Goal: Task Accomplishment & Management: Use online tool/utility

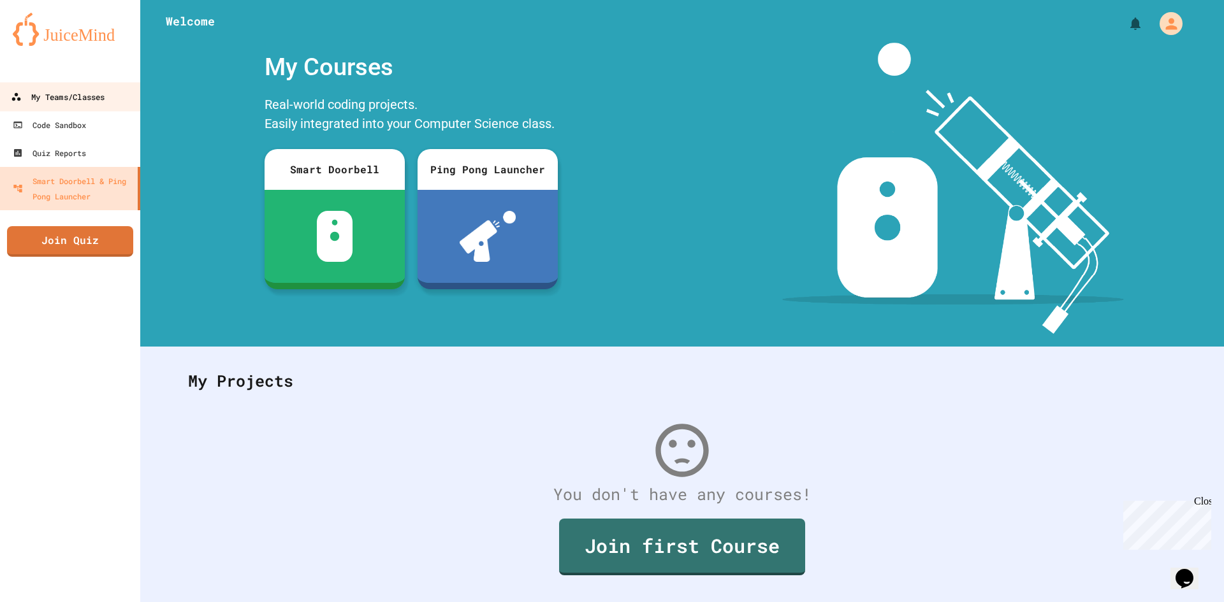
click at [25, 98] on div "My Teams/Classes" at bounding box center [58, 97] width 94 height 16
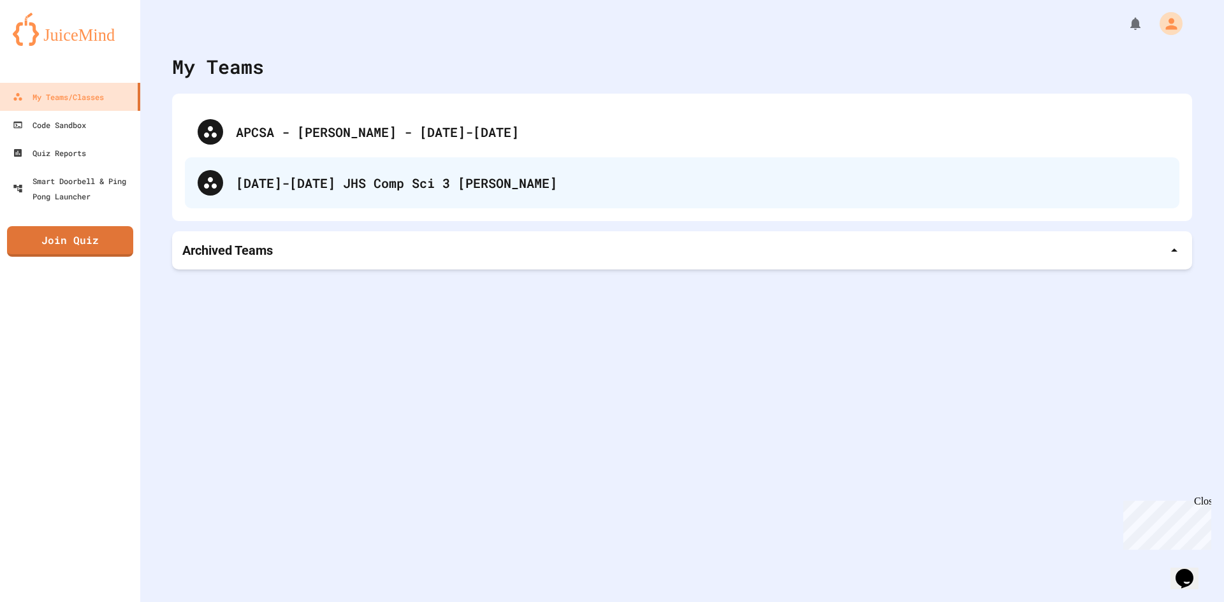
click at [287, 170] on div "[DATE]-[DATE] JHS Comp Sci 3 [PERSON_NAME]" at bounding box center [682, 182] width 994 height 51
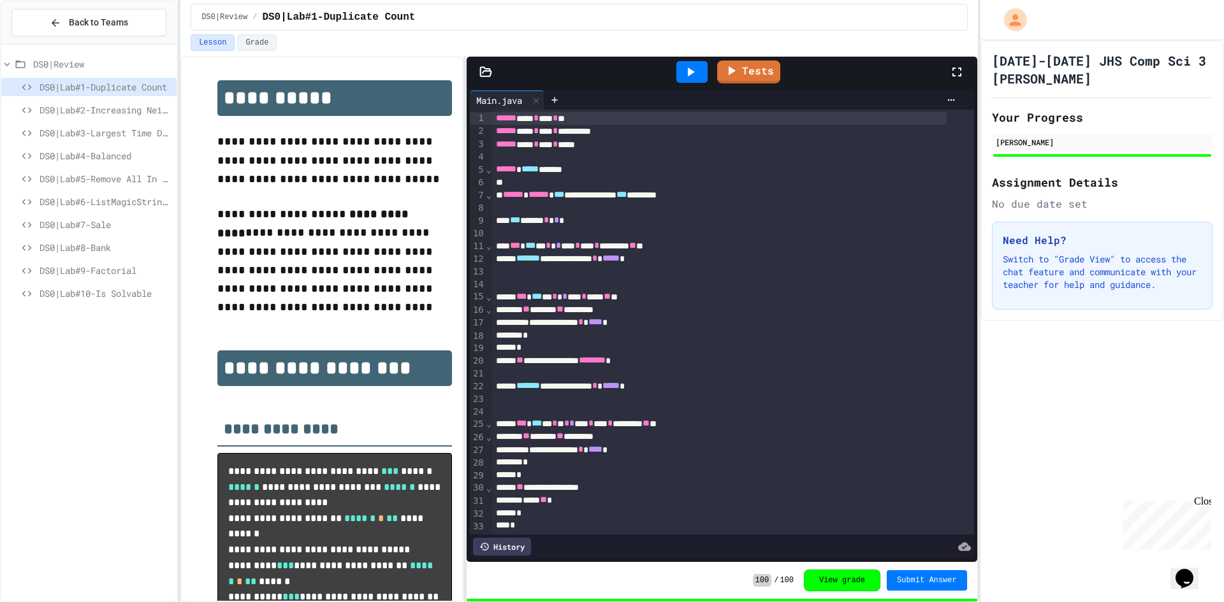
click at [138, 237] on div "DS0|Lab#7-Sale" at bounding box center [88, 226] width 175 height 23
click at [133, 243] on span "DS0|Lab#8-Bank" at bounding box center [106, 247] width 132 height 13
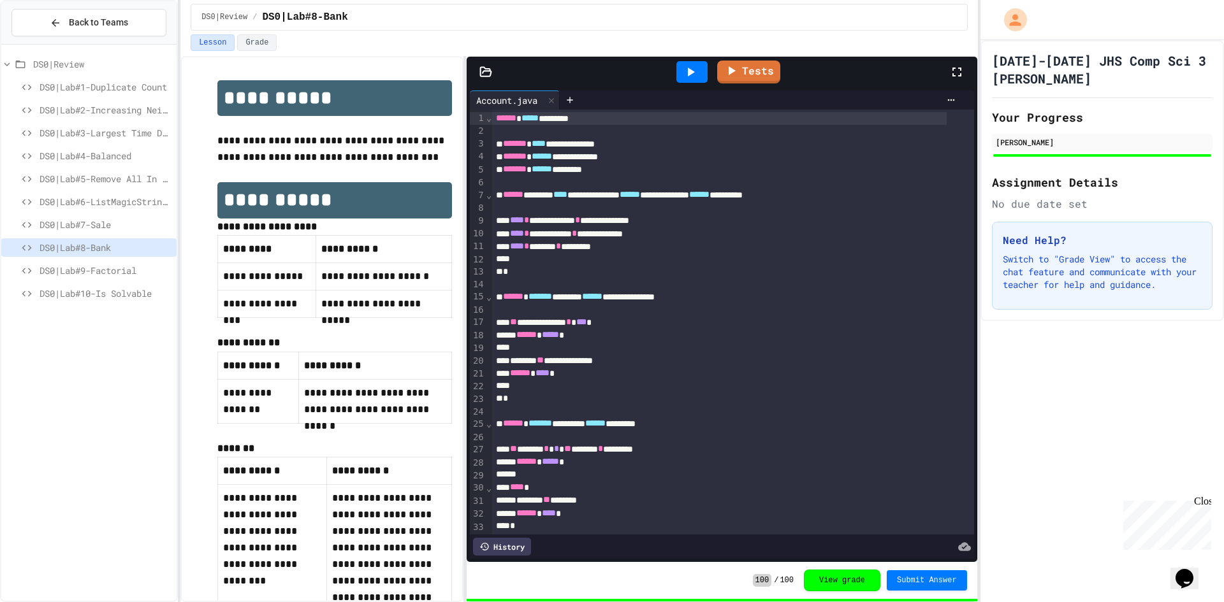
click at [113, 275] on span "DS0|Lab#9-Factorial" at bounding box center [106, 270] width 132 height 13
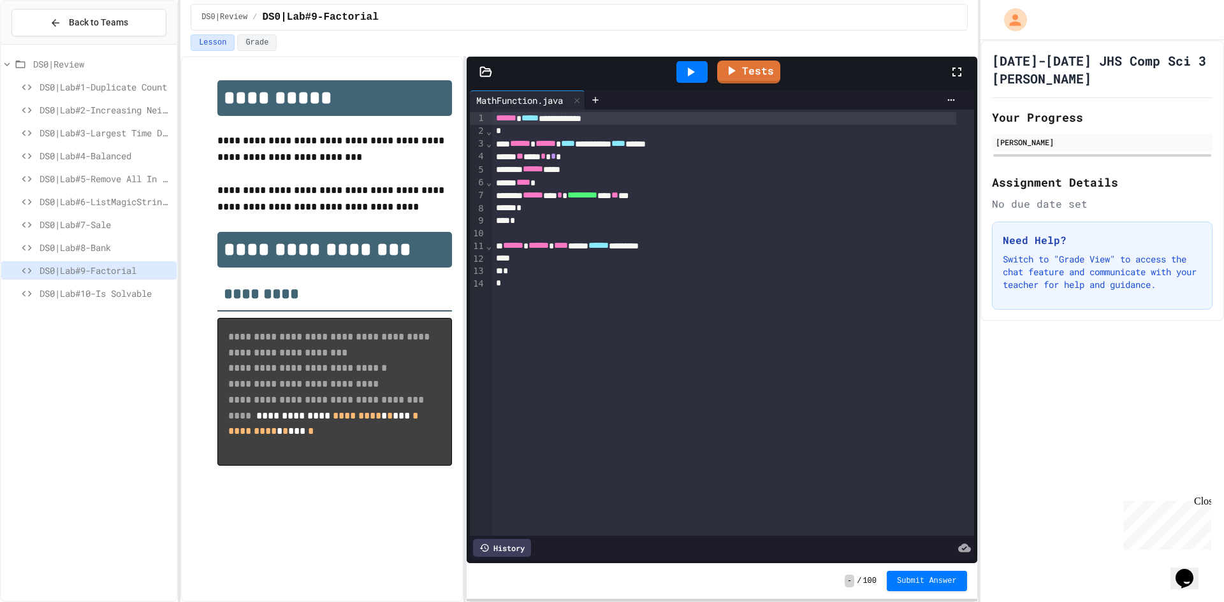
click at [148, 287] on span "DS0|Lab#10-Is Solvable" at bounding box center [106, 293] width 132 height 13
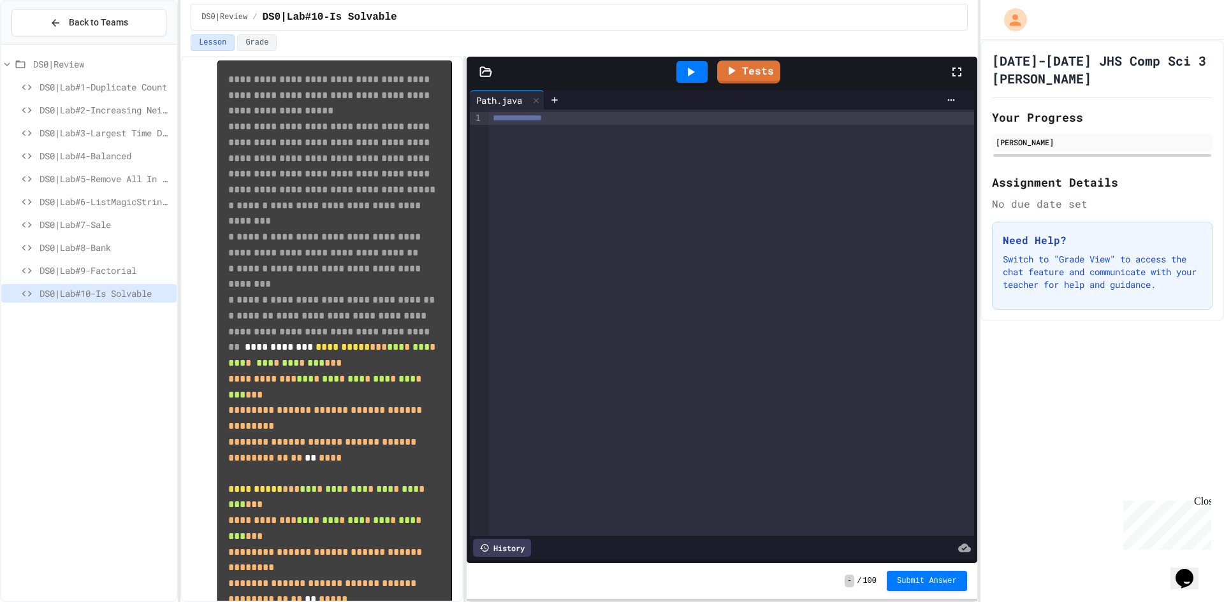
scroll to position [369, 0]
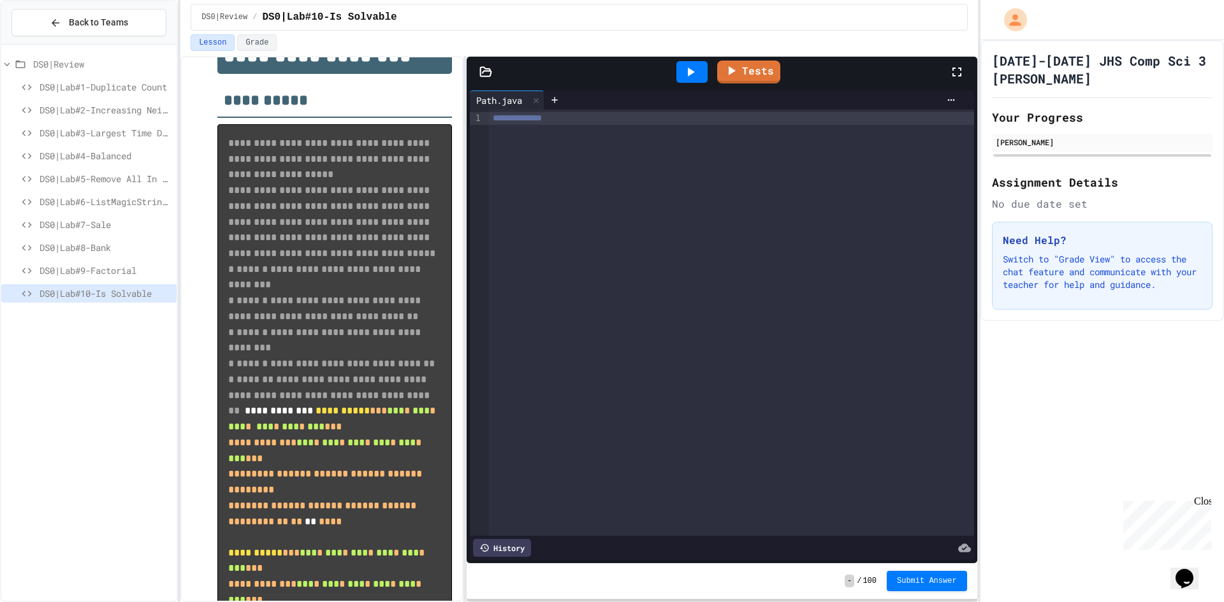
click at [732, 247] on div "**********" at bounding box center [731, 323] width 484 height 426
click at [103, 261] on div "DS0|Lab#9-Factorial" at bounding box center [88, 270] width 175 height 18
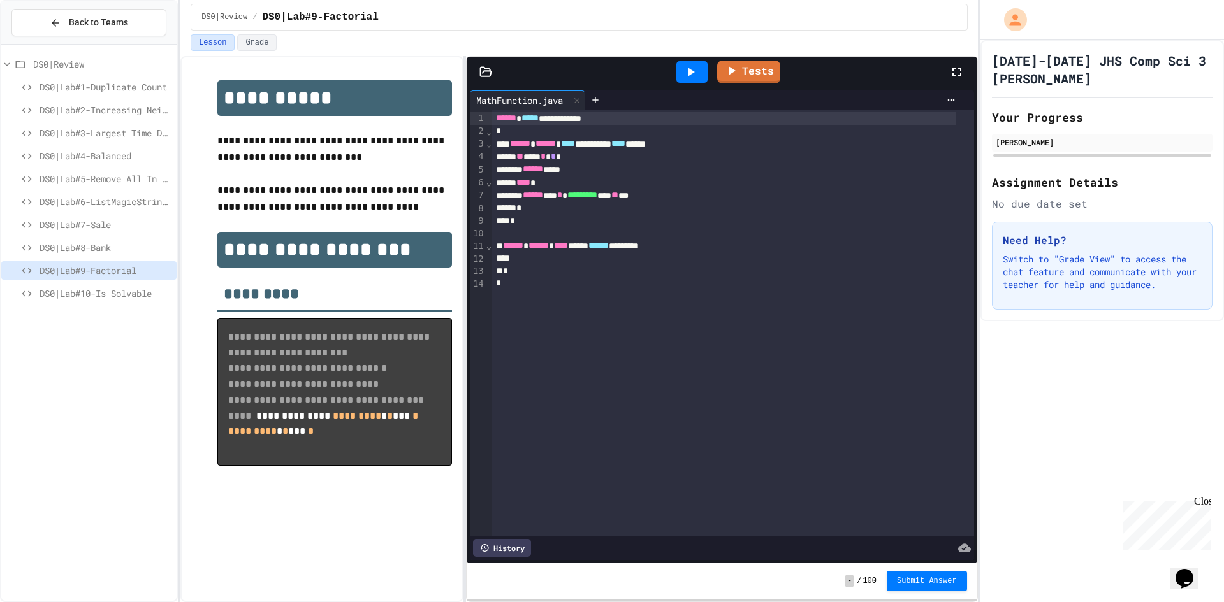
click at [597, 191] on span "*********" at bounding box center [582, 195] width 30 height 9
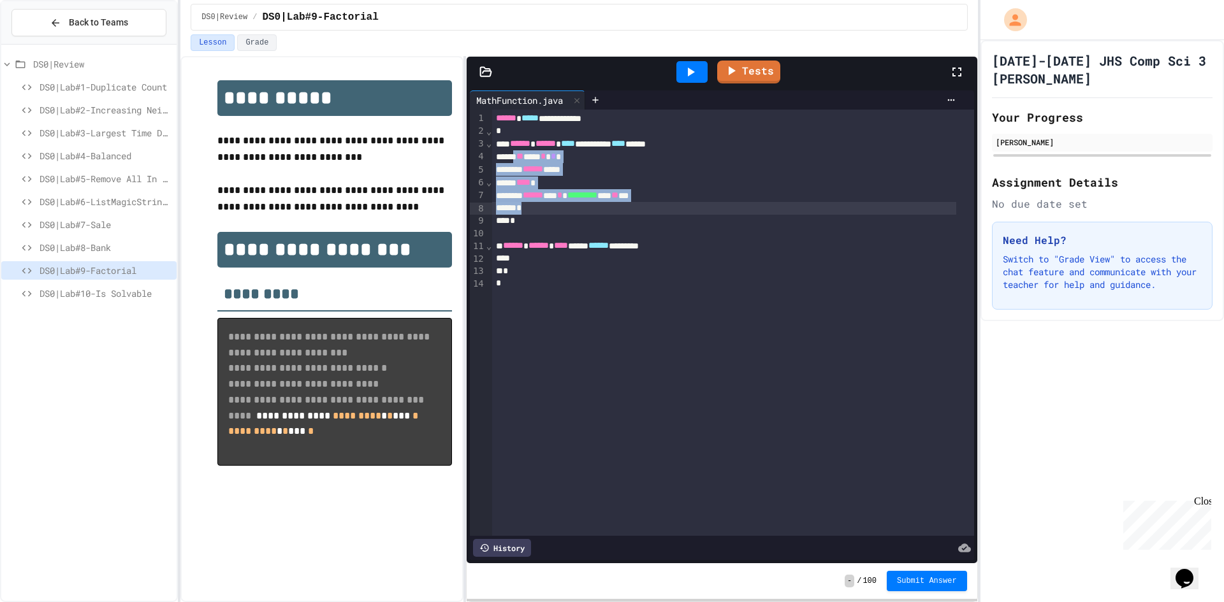
drag, startPoint x: 518, startPoint y: 160, endPoint x: 709, endPoint y: 205, distance: 195.7
click at [709, 205] on div "**********" at bounding box center [732, 323] width 481 height 426
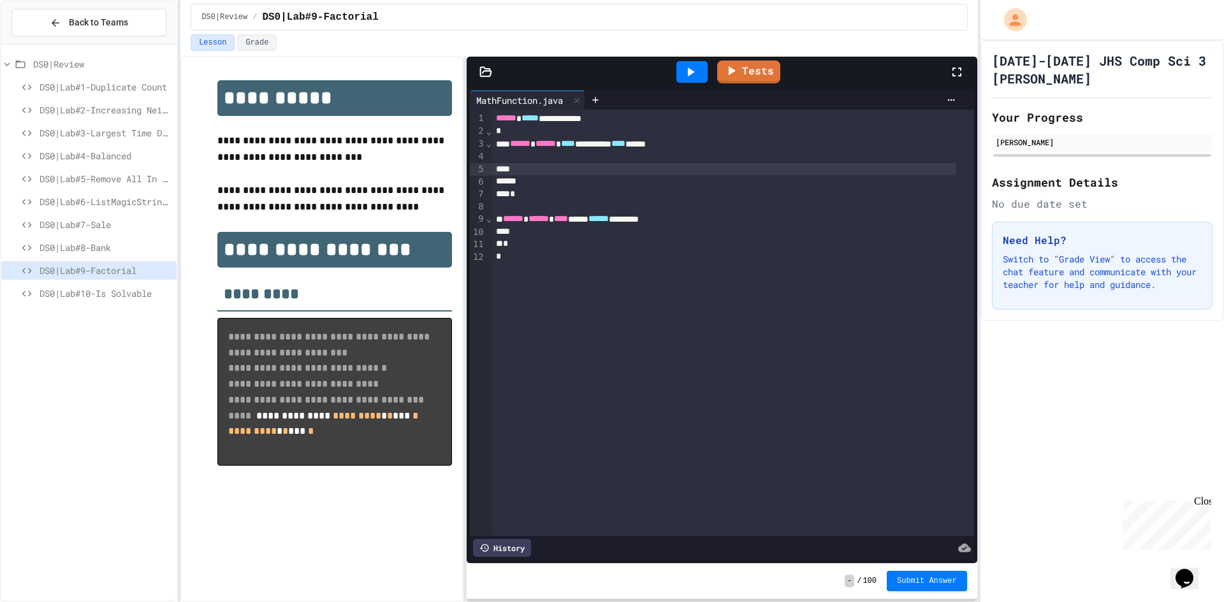
click at [1164, 6] on div at bounding box center [1101, 20] width 243 height 40
click at [1170, 25] on div at bounding box center [1101, 20] width 243 height 40
click at [766, 171] on div at bounding box center [724, 169] width 464 height 13
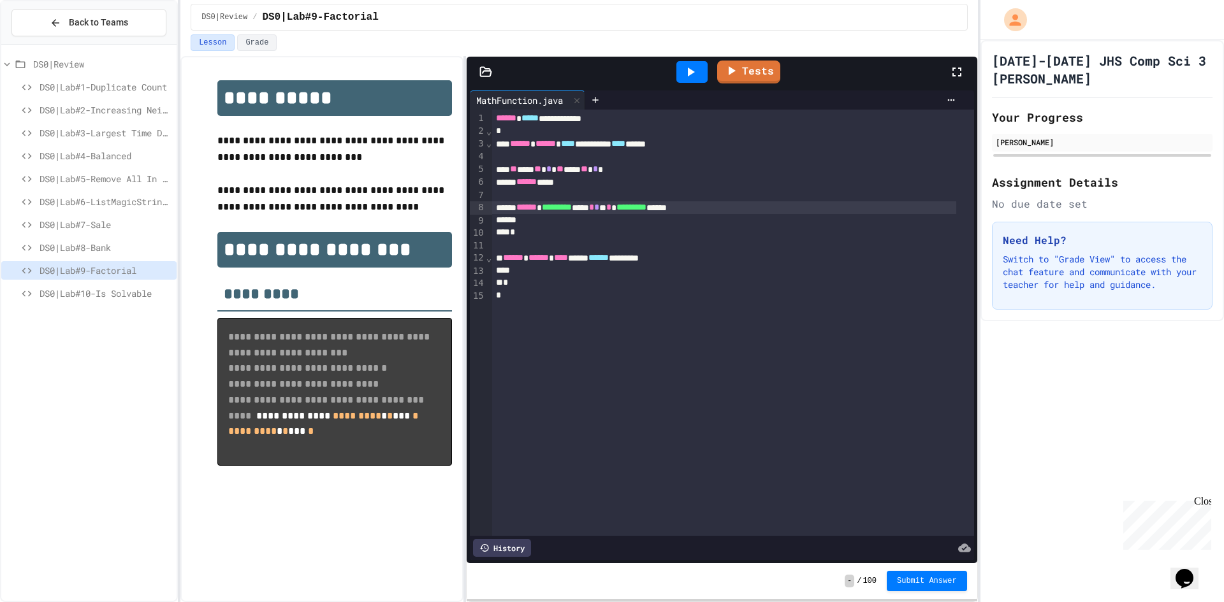
click at [680, 74] on div at bounding box center [691, 72] width 31 height 22
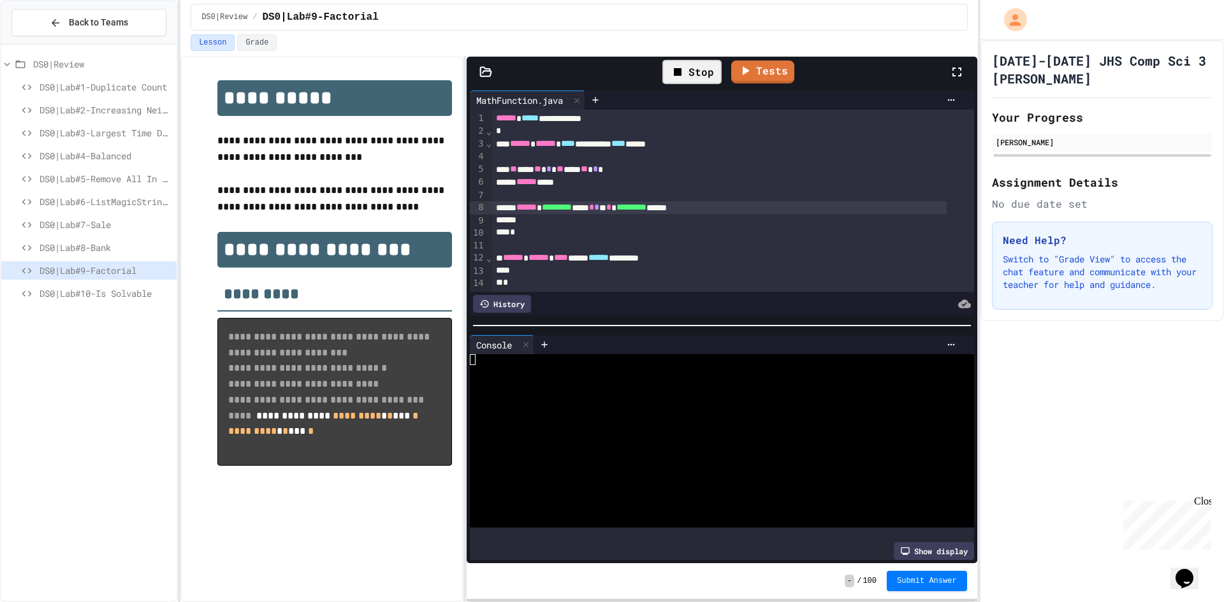
click at [692, 78] on div "Stop" at bounding box center [691, 72] width 59 height 24
click at [744, 71] on link "Tests" at bounding box center [749, 70] width 58 height 24
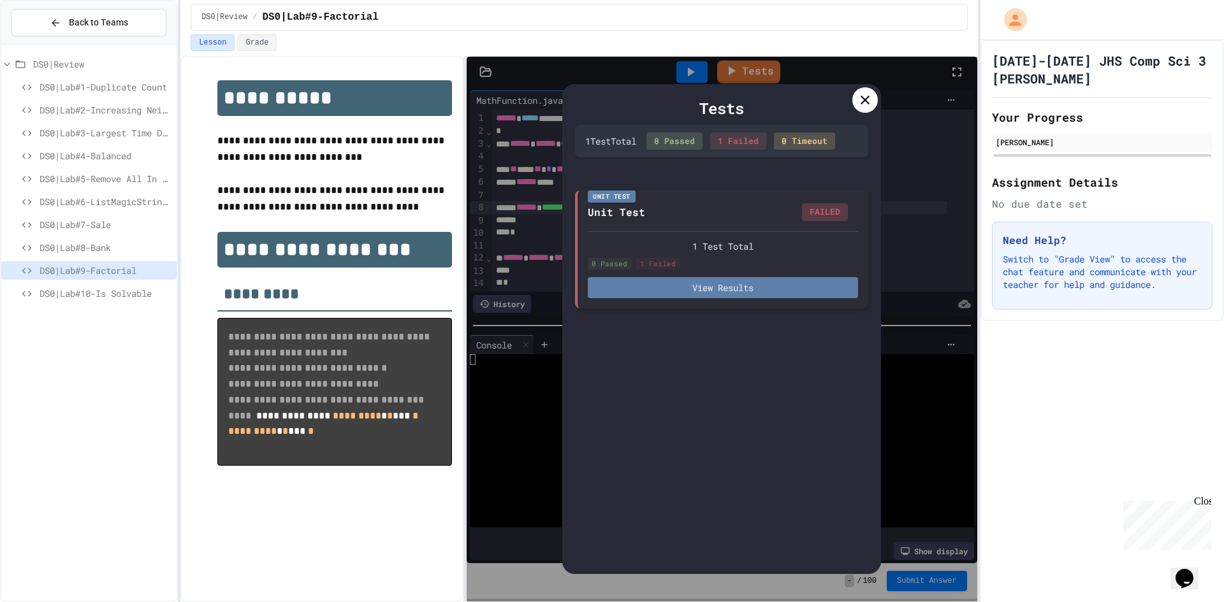
drag, startPoint x: 812, startPoint y: 272, endPoint x: 809, endPoint y: 287, distance: 15.6
click at [812, 275] on div "1 Test Total 0 Passed 1 Failed View Results" at bounding box center [723, 265] width 270 height 68
click at [809, 287] on button "View Results" at bounding box center [723, 287] width 270 height 21
click at [787, 340] on div "Tests 1 Test Total 0 Passed 1 Failed 0 Timeout Unit Test Unit Test FAILED 1 Tes…" at bounding box center [721, 329] width 319 height 491
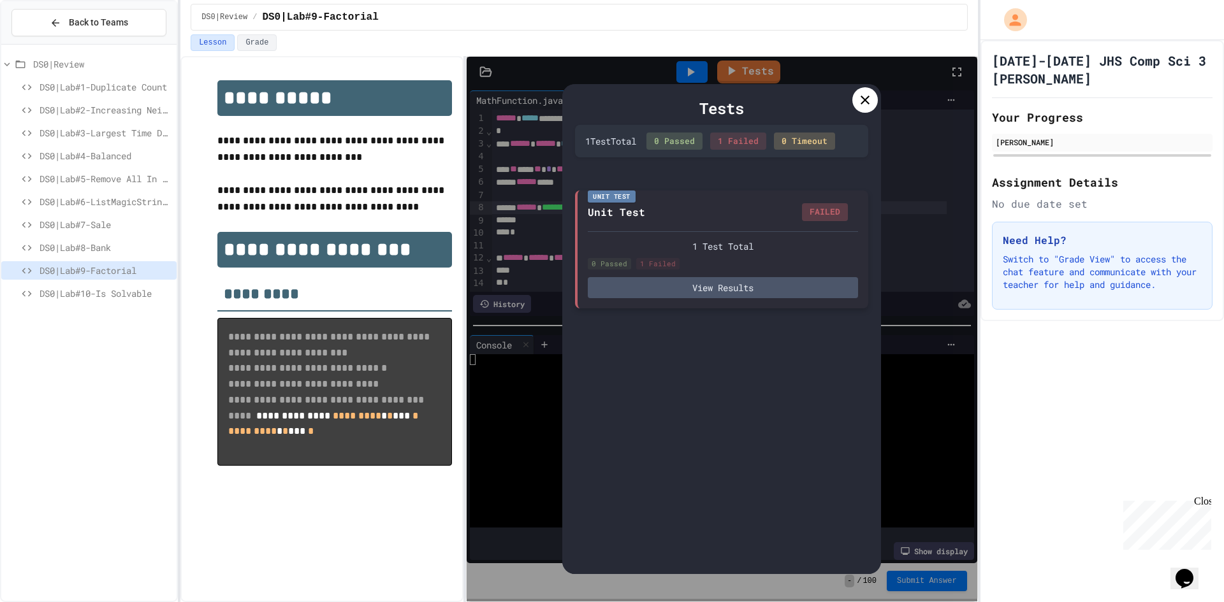
click at [787, 303] on div "Unit Test Unit Test FAILED 1 Test Total 0 Passed 1 Failed View Results" at bounding box center [721, 250] width 293 height 118
click at [787, 298] on button "View Results" at bounding box center [723, 287] width 270 height 21
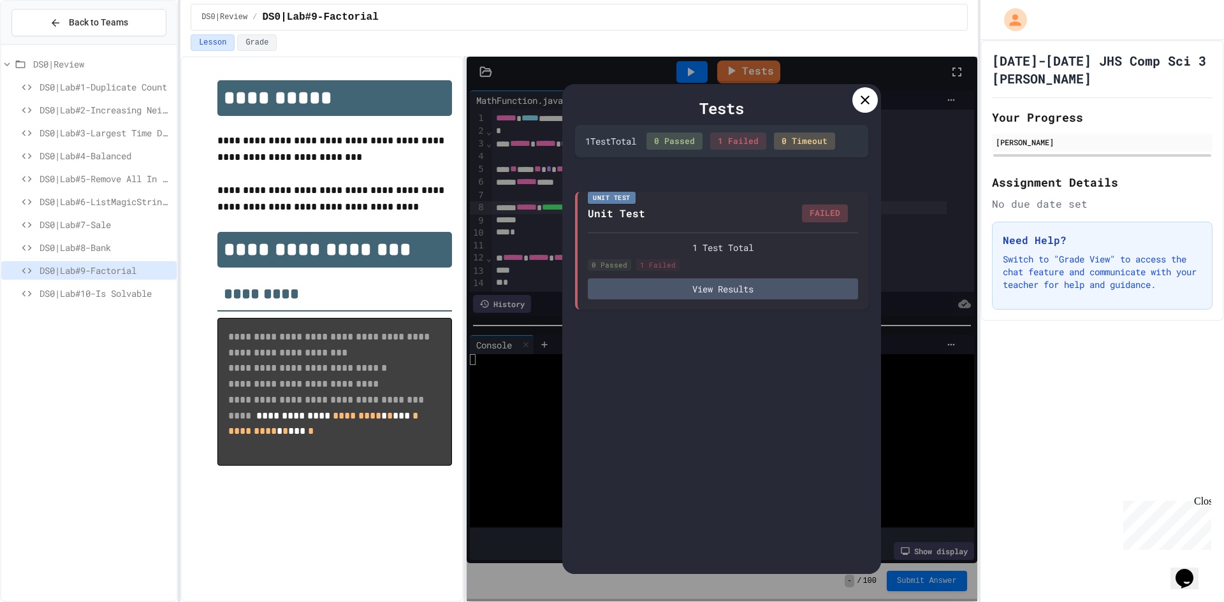
click at [865, 108] on div at bounding box center [864, 99] width 25 height 25
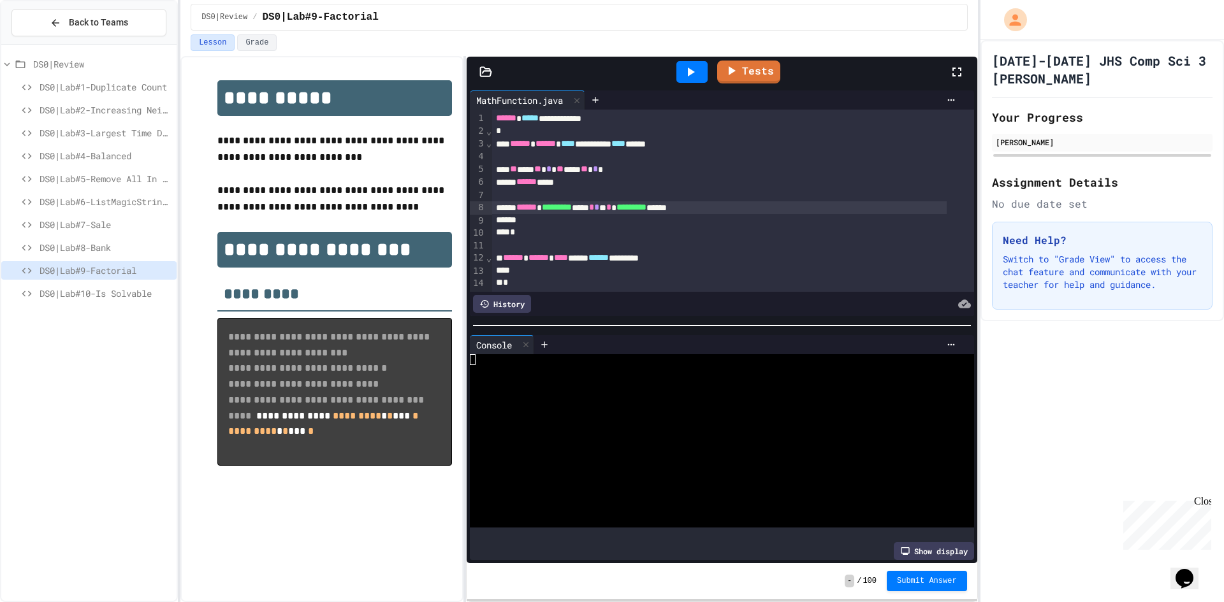
click at [718, 208] on div "****** ********* **** * * * * ********* ******" at bounding box center [719, 207] width 454 height 13
click at [723, 208] on div "****** ********* **** * * * * ********* ******" at bounding box center [719, 207] width 454 height 13
click at [683, 64] on div at bounding box center [691, 72] width 31 height 22
click at [683, 80] on div "Stop" at bounding box center [691, 72] width 59 height 24
click at [683, 80] on div at bounding box center [691, 72] width 31 height 22
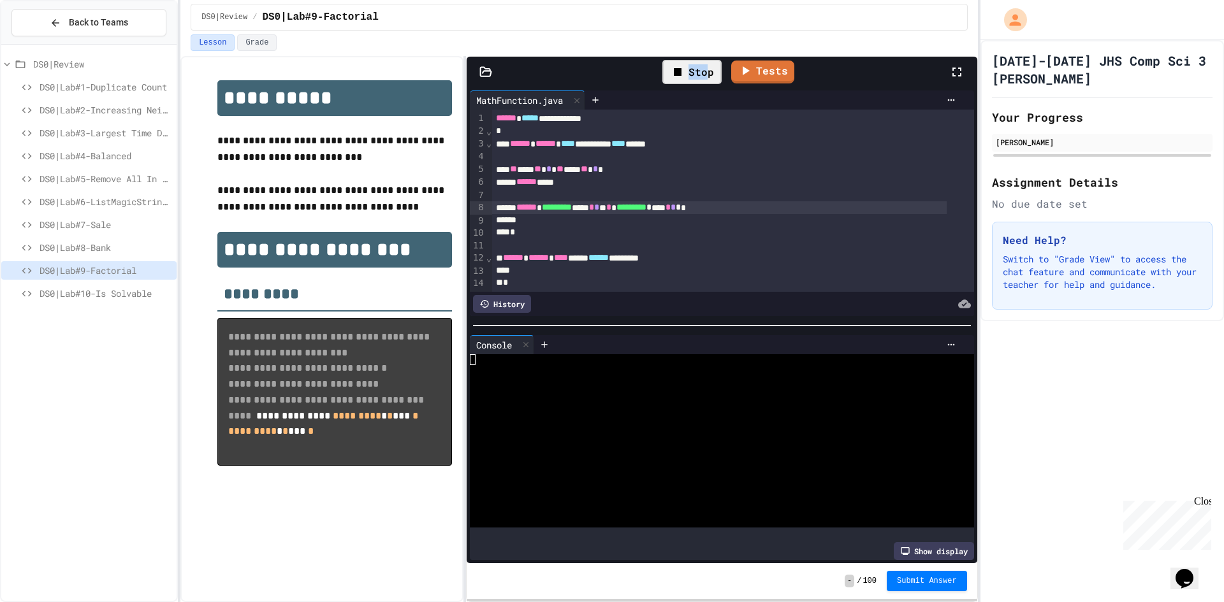
click at [711, 78] on div "Stop" at bounding box center [691, 72] width 59 height 24
click at [746, 68] on link "Tests" at bounding box center [748, 71] width 61 height 24
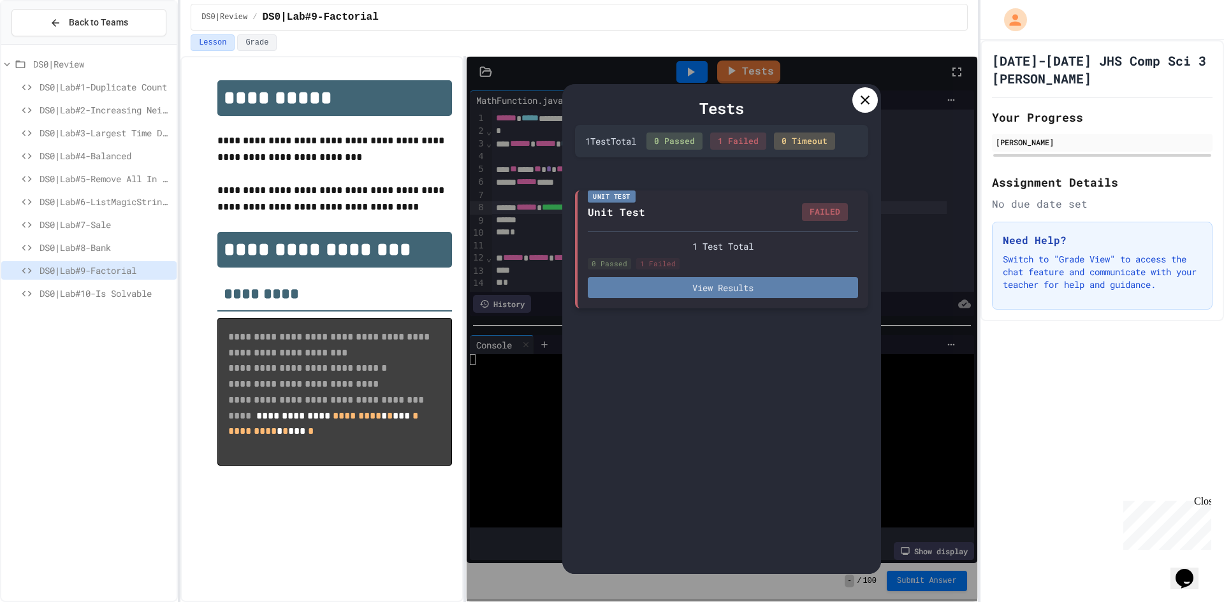
click at [771, 279] on button "View Results" at bounding box center [723, 287] width 270 height 21
drag, startPoint x: 859, startPoint y: 186, endPoint x: 855, endPoint y: 162, distance: 24.6
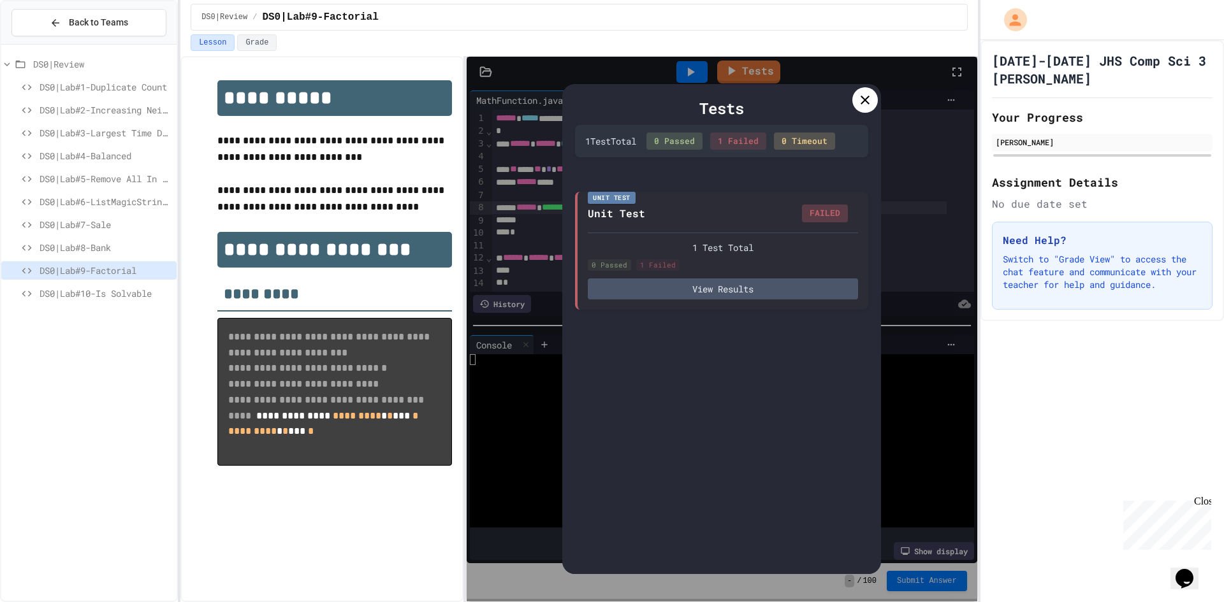
drag, startPoint x: 854, startPoint y: 158, endPoint x: 835, endPoint y: 182, distance: 30.5
click at [861, 104] on icon at bounding box center [865, 100] width 9 height 9
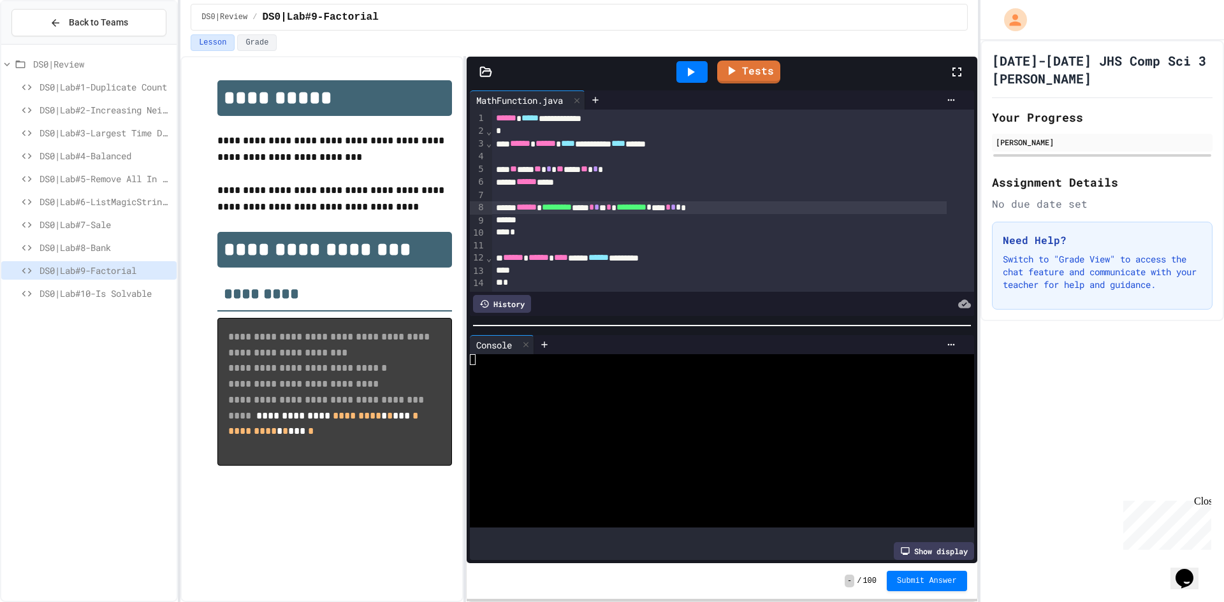
click at [676, 212] on span "*" at bounding box center [673, 207] width 5 height 9
click at [680, 80] on div at bounding box center [691, 72] width 31 height 22
click at [724, 214] on div "****** ********* **** * * * * ********* * *** * *" at bounding box center [719, 207] width 454 height 13
click at [696, 74] on div "Stop" at bounding box center [691, 72] width 59 height 24
click at [696, 75] on icon at bounding box center [690, 71] width 15 height 15
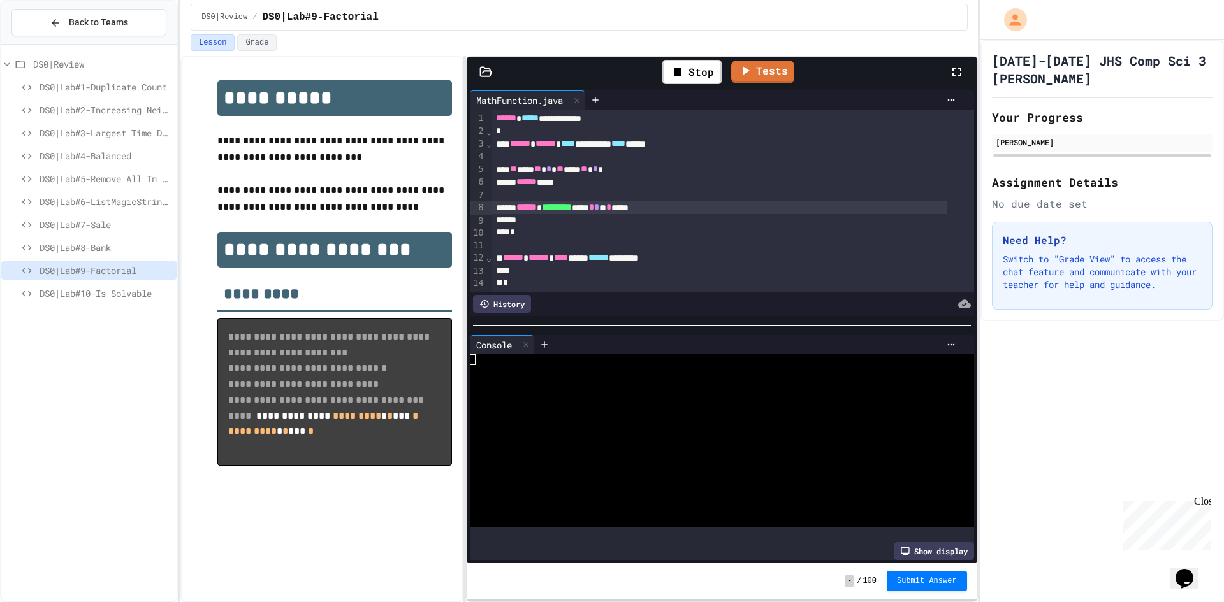
click at [671, 207] on div "****** ********* **** * * * * ****" at bounding box center [719, 207] width 454 height 13
click at [701, 66] on div "Stop" at bounding box center [691, 72] width 59 height 24
click at [737, 78] on link "Tests" at bounding box center [748, 72] width 63 height 23
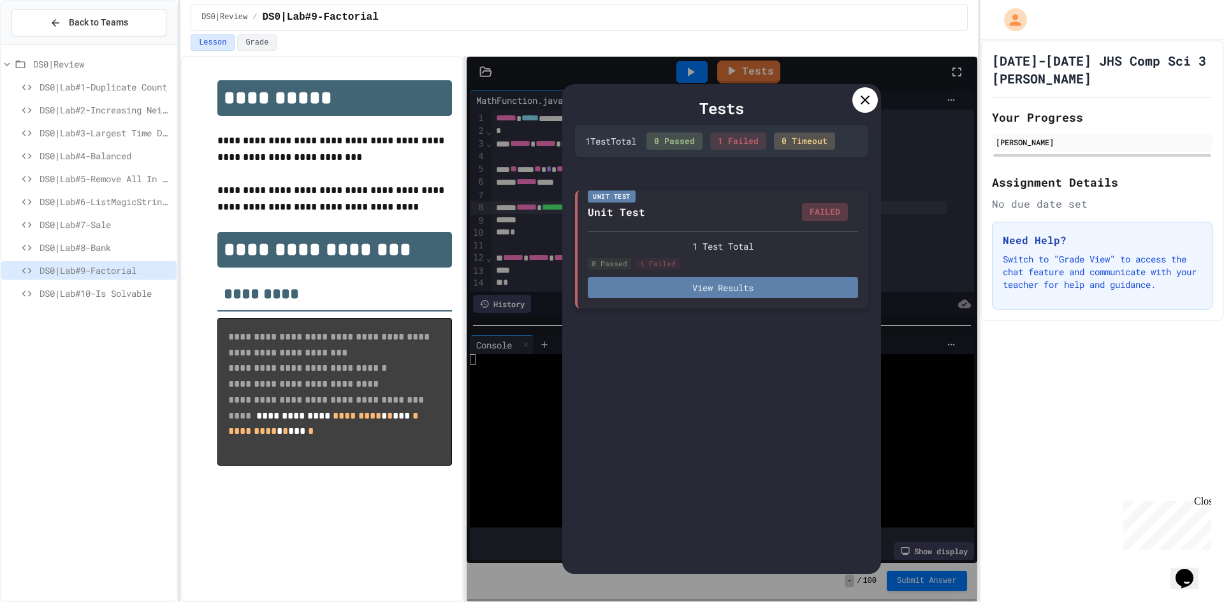
click at [775, 284] on button "View Results" at bounding box center [723, 287] width 270 height 21
drag, startPoint x: 840, startPoint y: 193, endPoint x: 838, endPoint y: 177, distance: 16.1
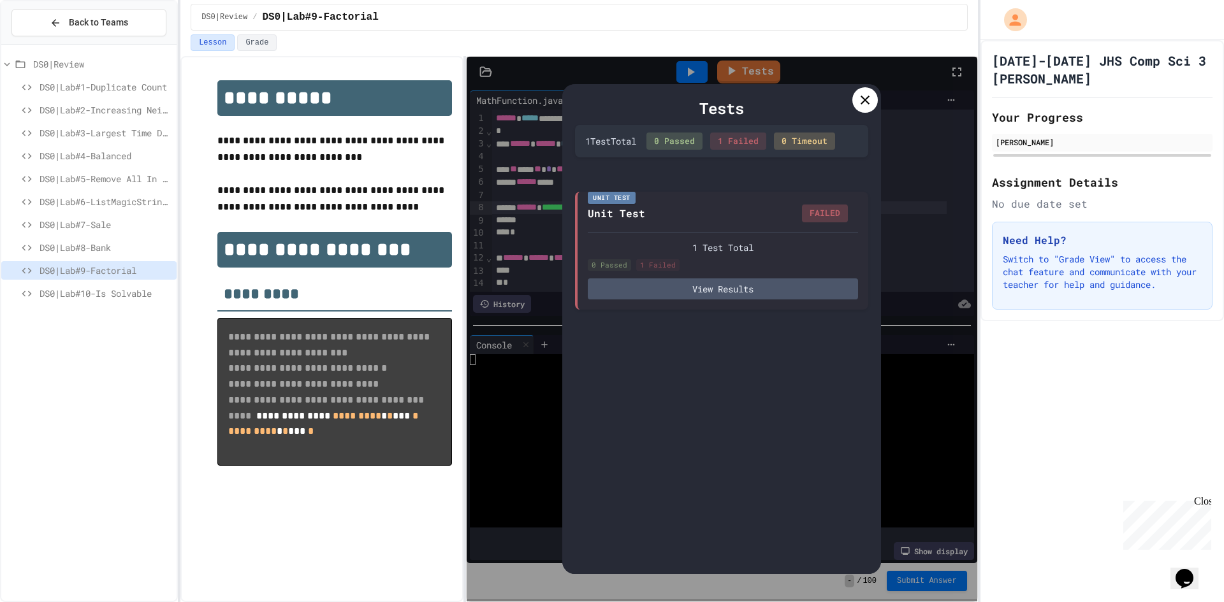
click at [863, 98] on icon at bounding box center [864, 99] width 15 height 15
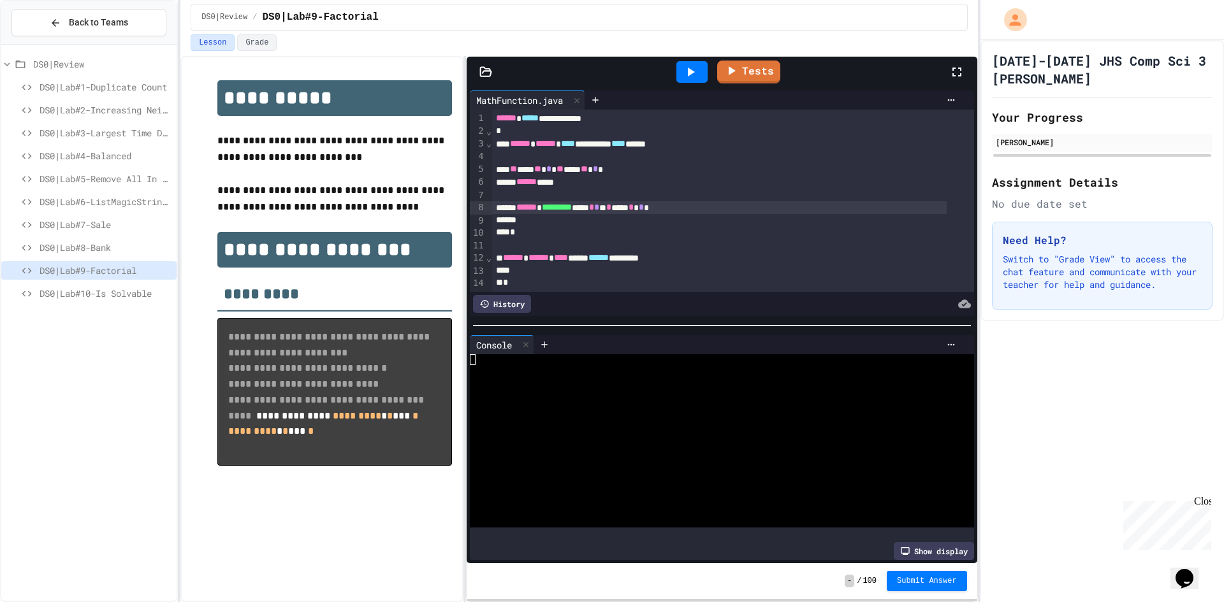
click at [694, 205] on div "****** ********* **** * * * * *** * * *" at bounding box center [719, 207] width 454 height 13
click at [644, 207] on span "*" at bounding box center [641, 207] width 5 height 9
click at [688, 75] on icon at bounding box center [690, 71] width 15 height 15
drag, startPoint x: 679, startPoint y: 80, endPoint x: 689, endPoint y: 79, distance: 10.2
click at [689, 79] on div "Syncing" at bounding box center [691, 72] width 73 height 22
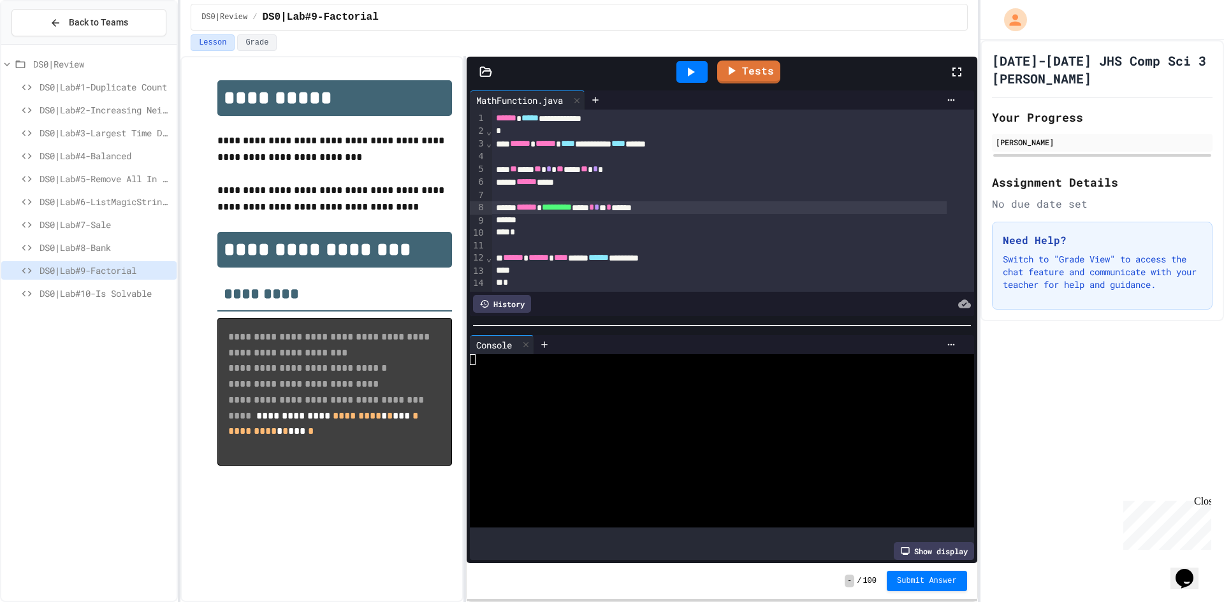
click at [700, 77] on div at bounding box center [691, 72] width 31 height 22
click at [717, 75] on div "Stop" at bounding box center [691, 72] width 59 height 24
click at [730, 75] on icon at bounding box center [730, 70] width 15 height 15
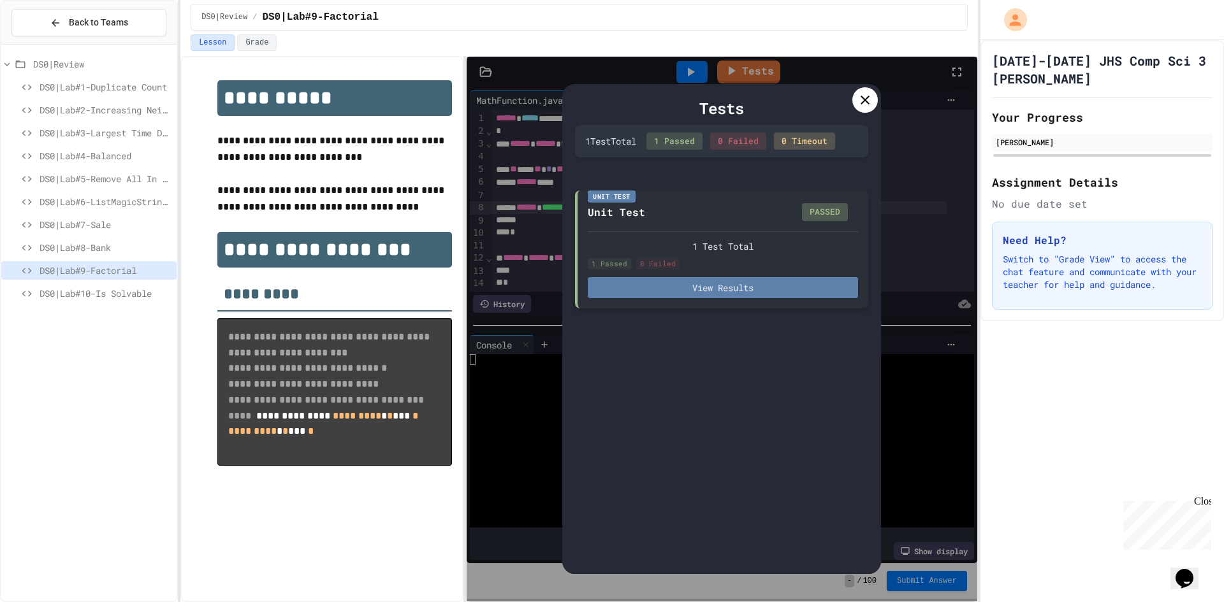
drag, startPoint x: 741, startPoint y: 275, endPoint x: 741, endPoint y: 287, distance: 12.7
click at [741, 279] on div "1 Test Total 1 Passed 0 Failed View Results" at bounding box center [723, 265] width 270 height 68
click at [741, 288] on button "View Results" at bounding box center [723, 287] width 270 height 21
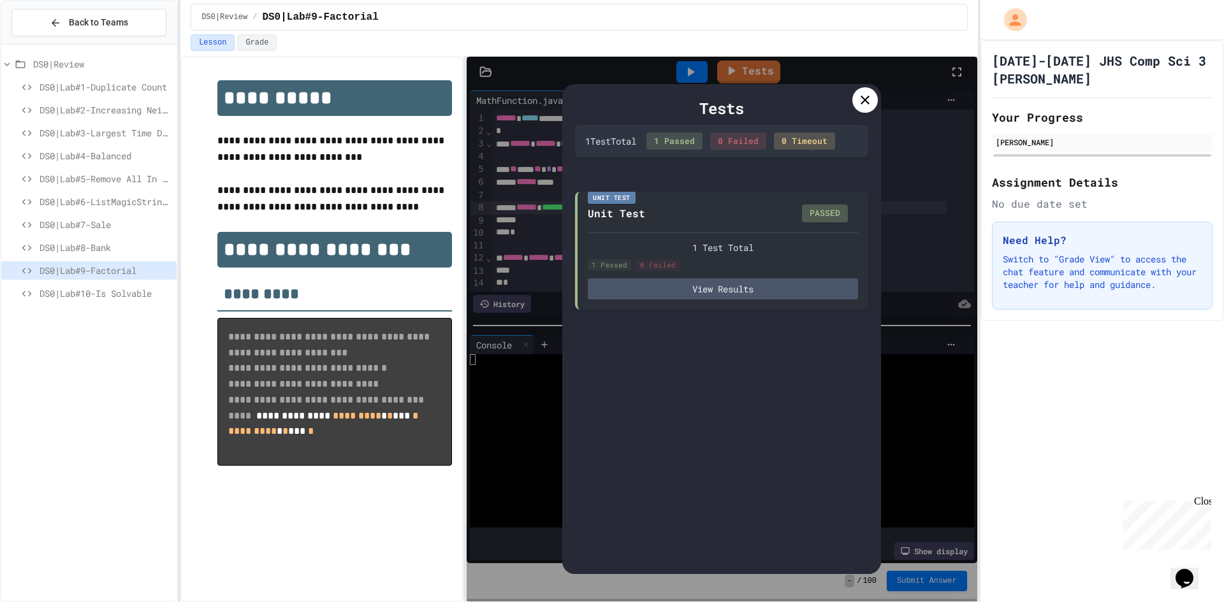
click at [860, 107] on icon at bounding box center [864, 99] width 15 height 15
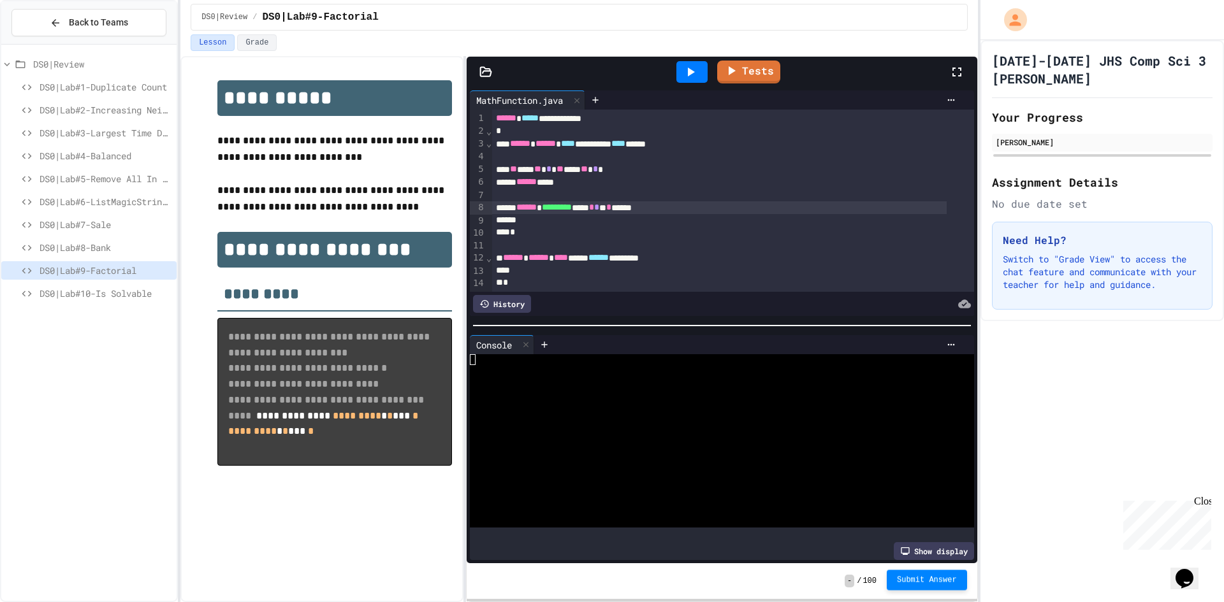
click at [940, 564] on div "- / 100 Submit Answer" at bounding box center [722, 581] width 511 height 36
click at [926, 571] on div "- / 100 Submit Answer" at bounding box center [722, 581] width 511 height 36
click at [918, 576] on span "Submit Answer" at bounding box center [927, 580] width 60 height 10
